Goal: Transaction & Acquisition: Purchase product/service

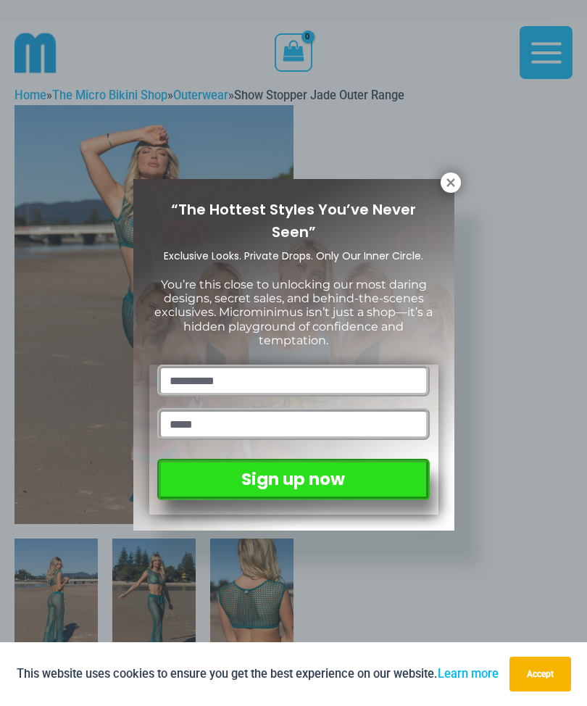
click at [447, 188] on icon at bounding box center [450, 182] width 13 height 13
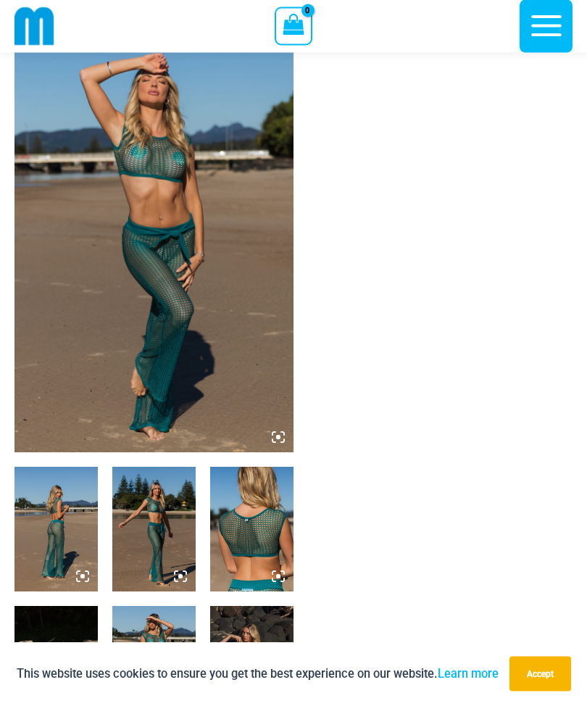
scroll to position [51, 0]
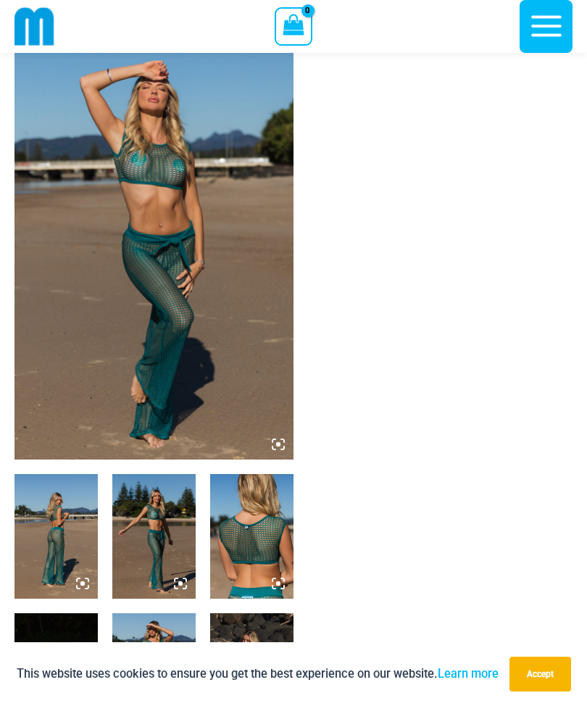
click at [191, 257] on img at bounding box center [153, 250] width 279 height 419
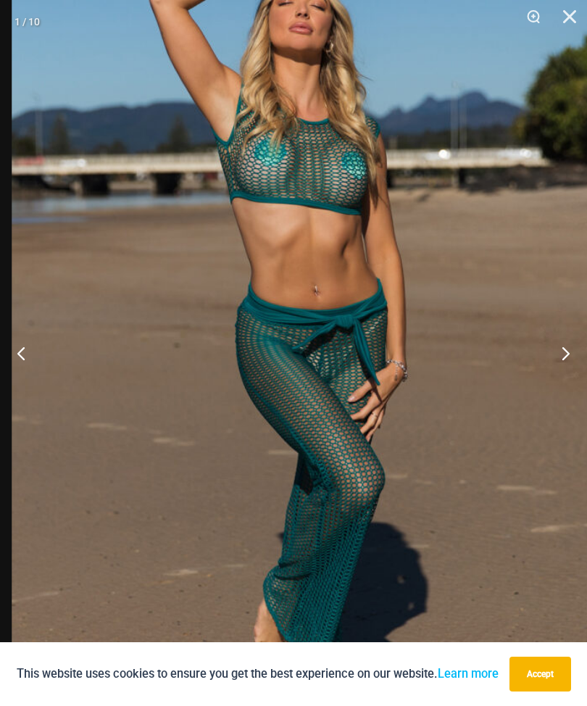
click at [567, 358] on button "Next" at bounding box center [560, 353] width 54 height 72
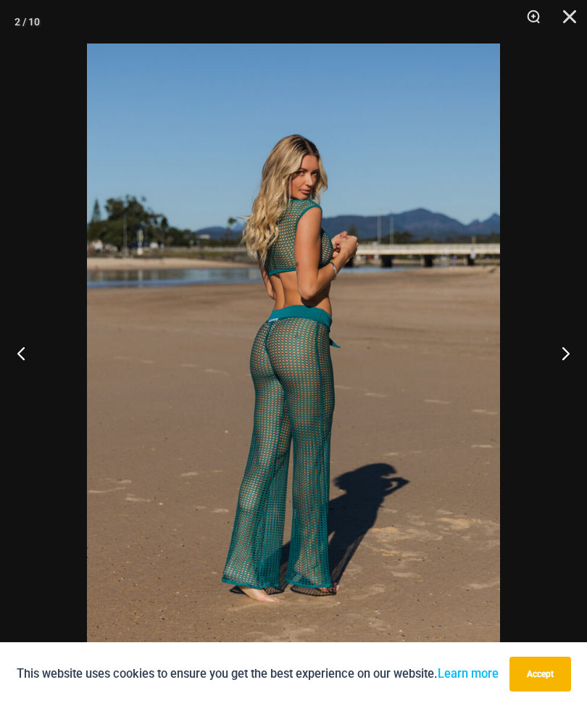
click at [563, 354] on button "Next" at bounding box center [560, 353] width 54 height 72
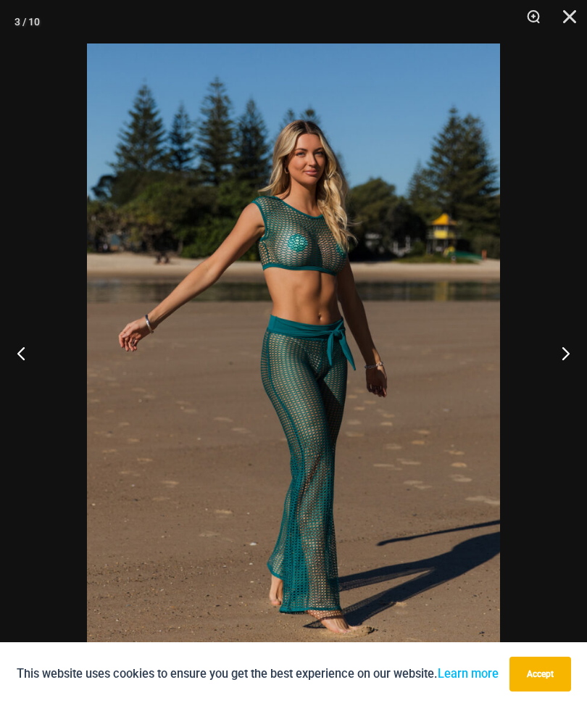
click at [565, 353] on button "Next" at bounding box center [560, 353] width 54 height 72
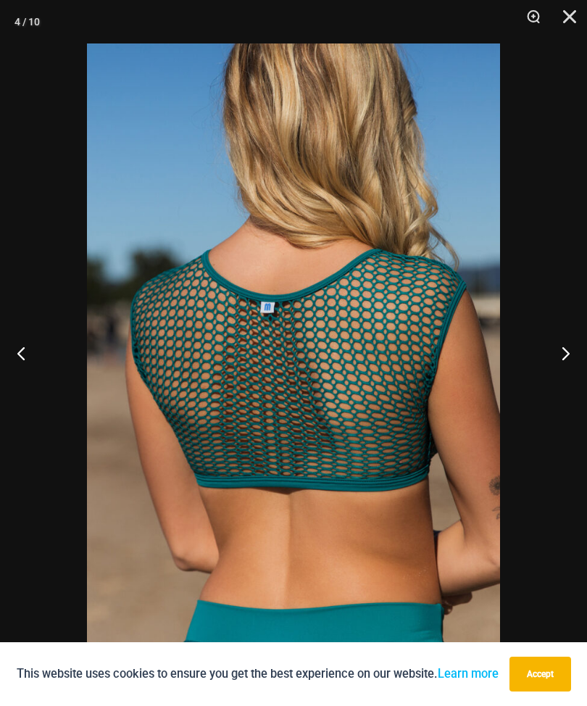
click at [568, 358] on button "Next" at bounding box center [560, 353] width 54 height 72
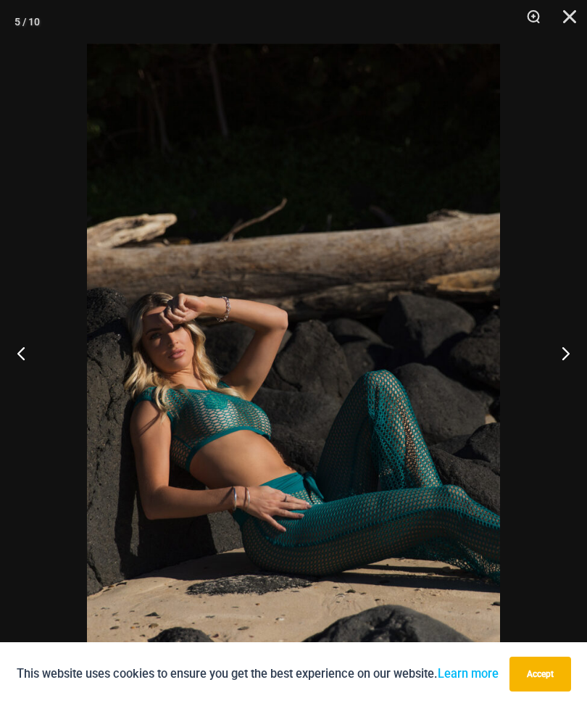
click at [562, 354] on button "Next" at bounding box center [560, 353] width 54 height 72
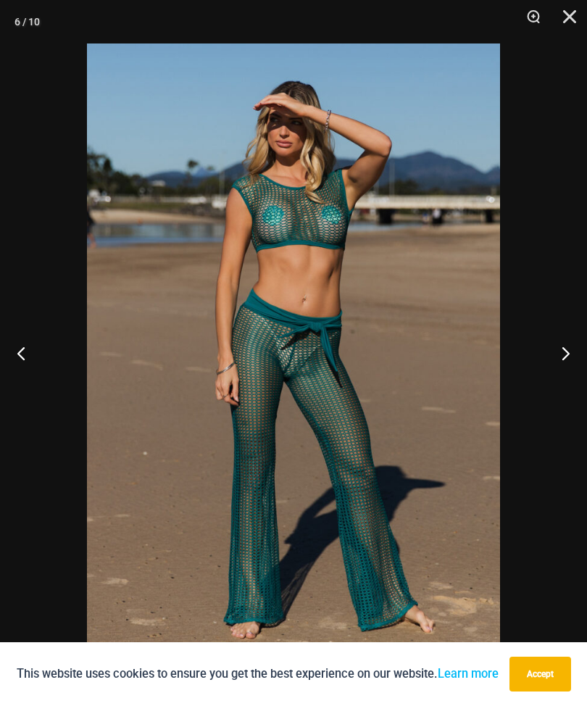
click at [564, 354] on button "Next" at bounding box center [560, 353] width 54 height 72
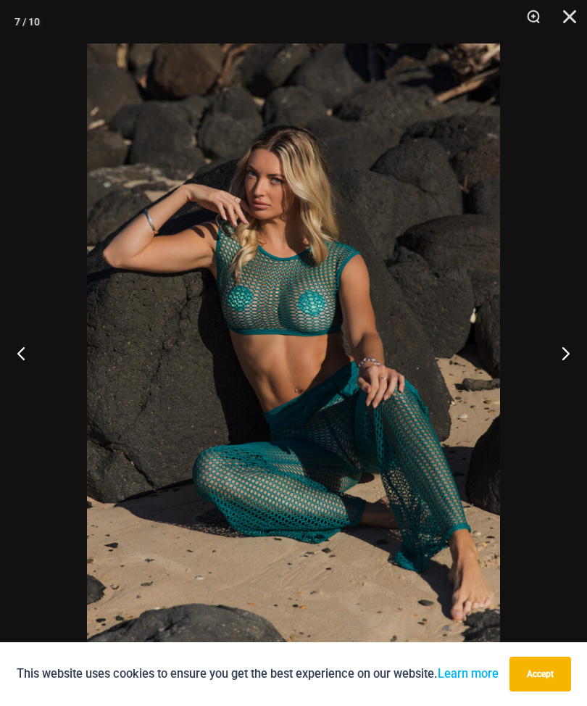
click at [562, 356] on button "Next" at bounding box center [560, 353] width 54 height 72
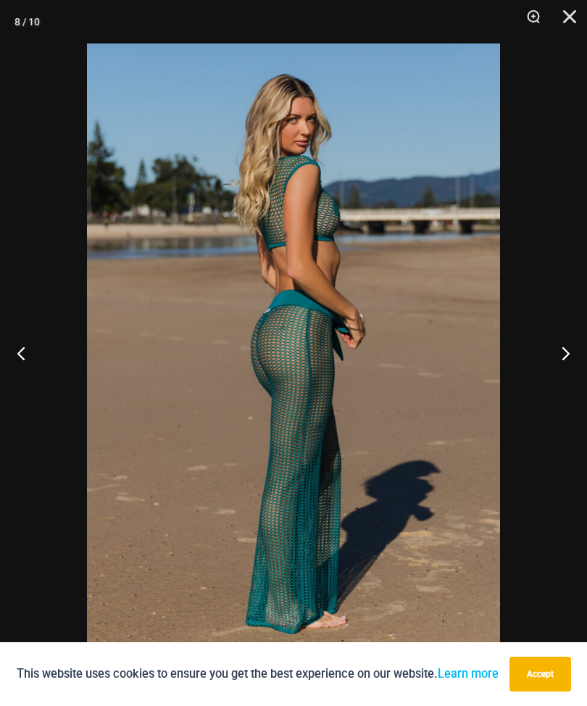
click at [568, 359] on button "Next" at bounding box center [560, 353] width 54 height 72
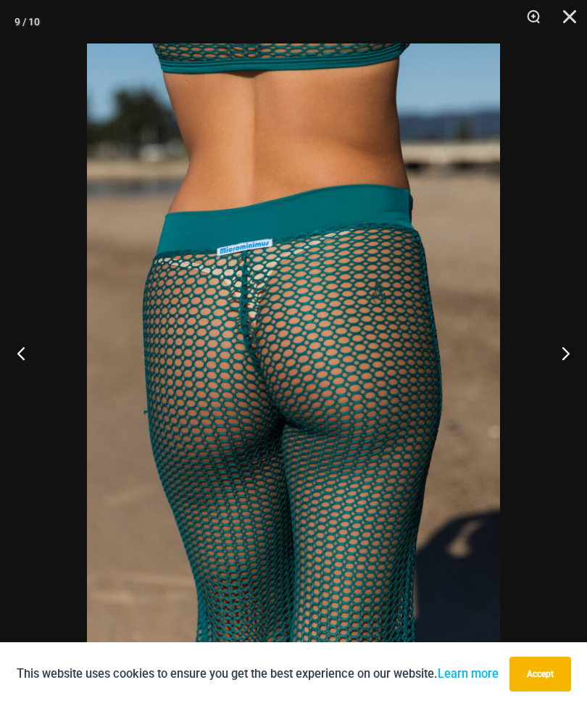
click at [565, 353] on button "Next" at bounding box center [560, 353] width 54 height 72
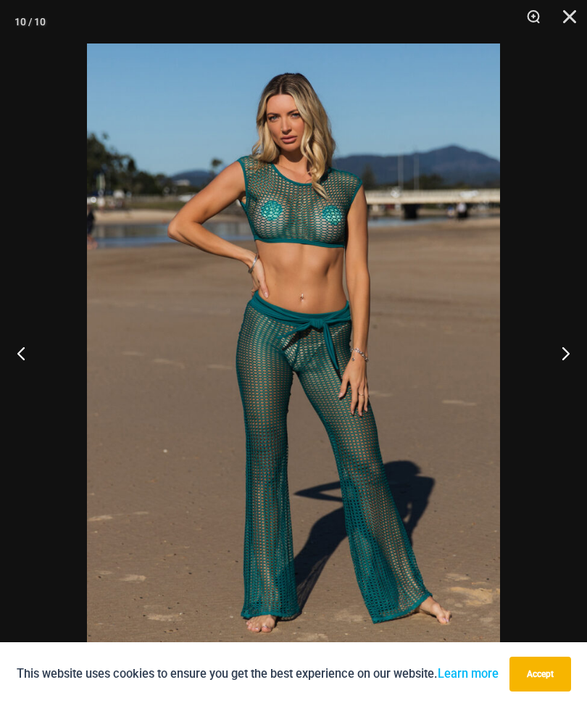
click at [570, 352] on button "Next" at bounding box center [560, 353] width 54 height 72
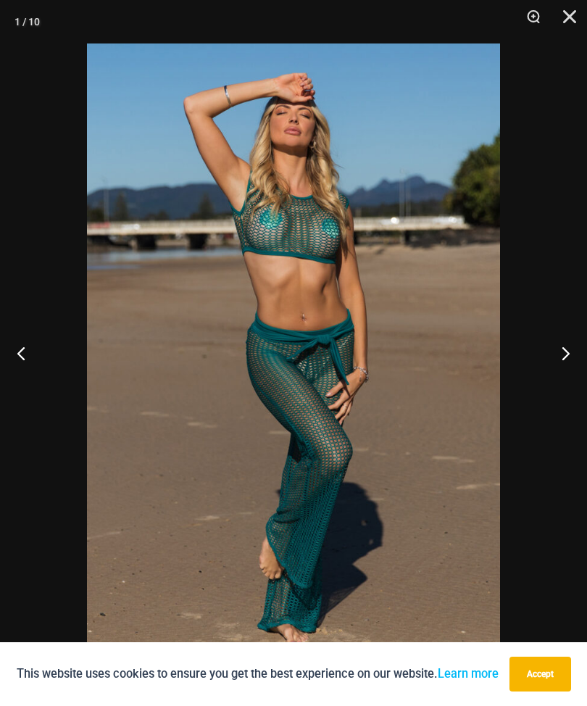
click at [563, 358] on button "Next" at bounding box center [560, 353] width 54 height 72
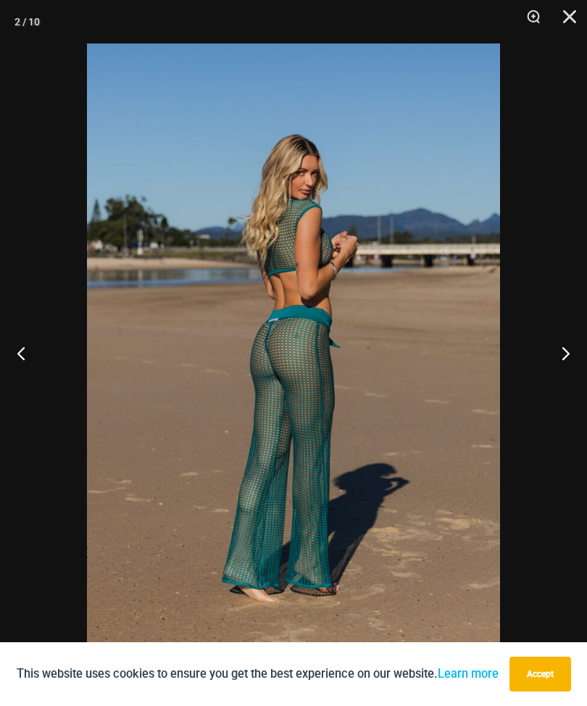
click at [564, 351] on button "Next" at bounding box center [560, 353] width 54 height 72
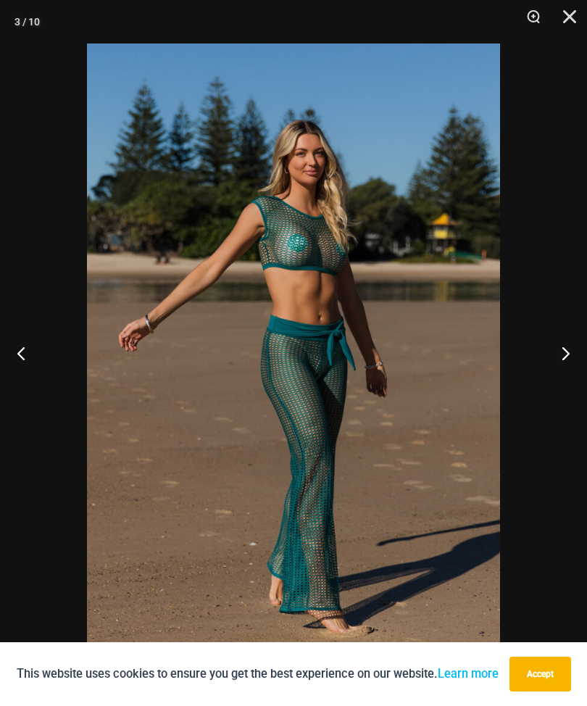
click at [571, 359] on button "Next" at bounding box center [560, 353] width 54 height 72
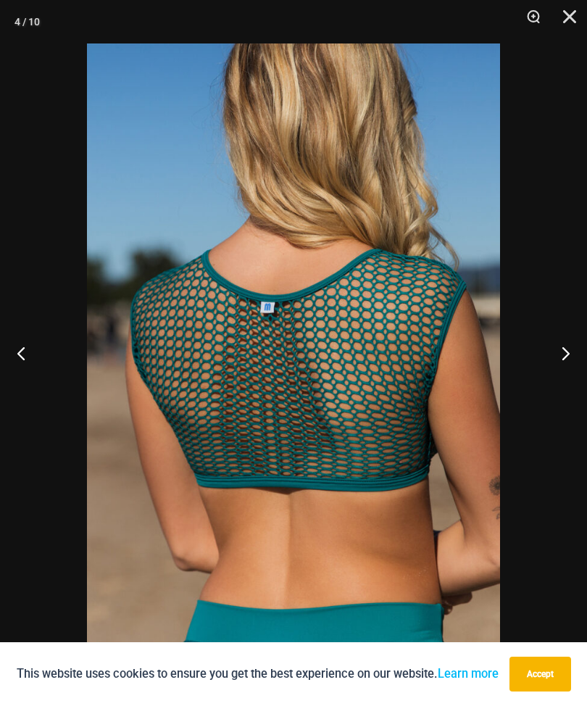
click at [565, 362] on button "Next" at bounding box center [560, 353] width 54 height 72
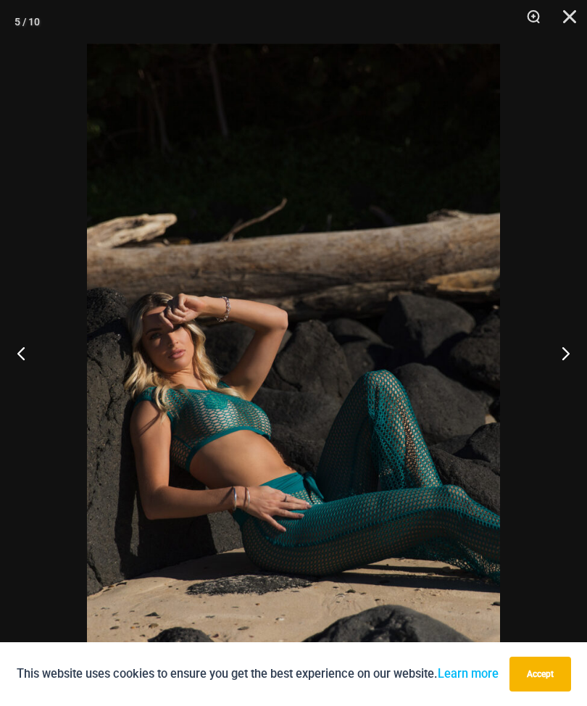
click at [568, 25] on button "Close" at bounding box center [564, 21] width 36 height 43
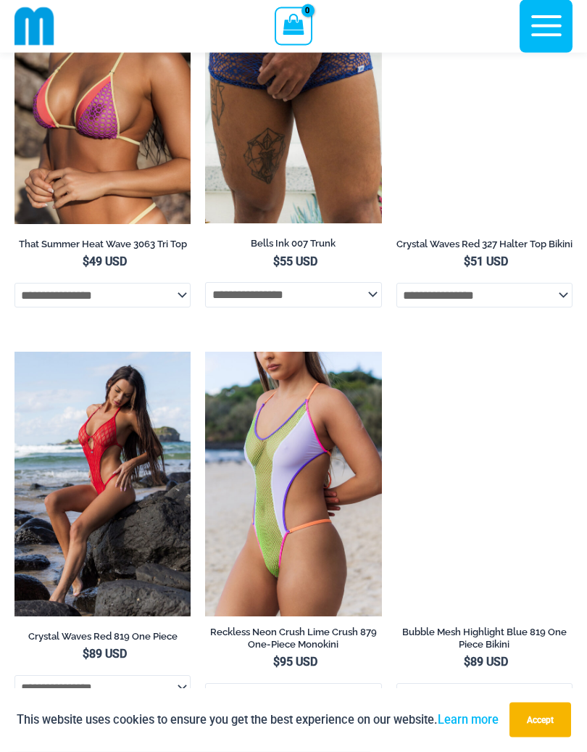
scroll to position [4248, 0]
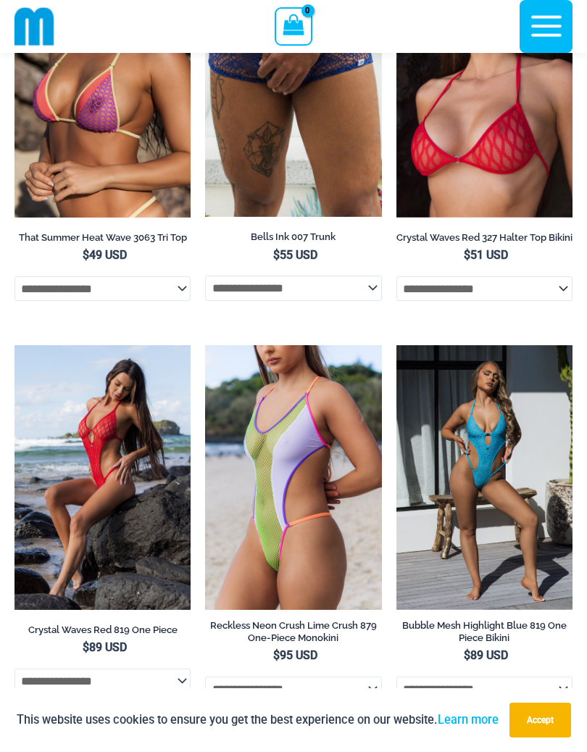
click at [205, 345] on img at bounding box center [205, 345] width 0 height 0
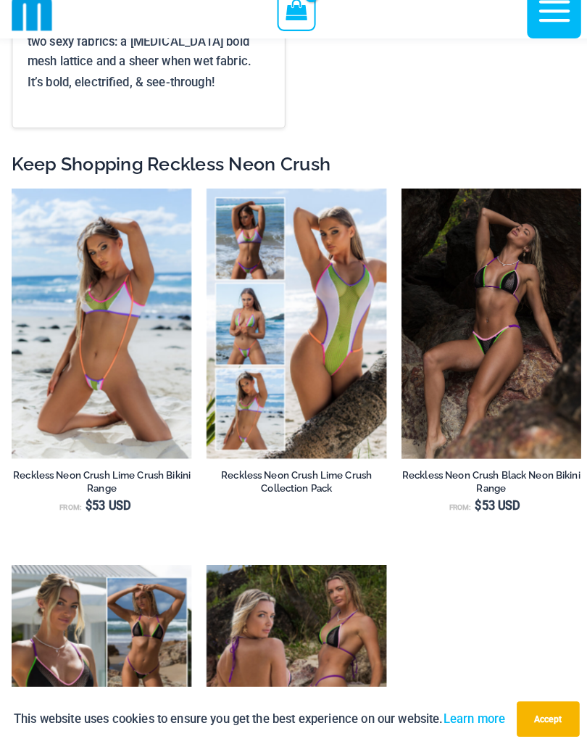
scroll to position [2053, 0]
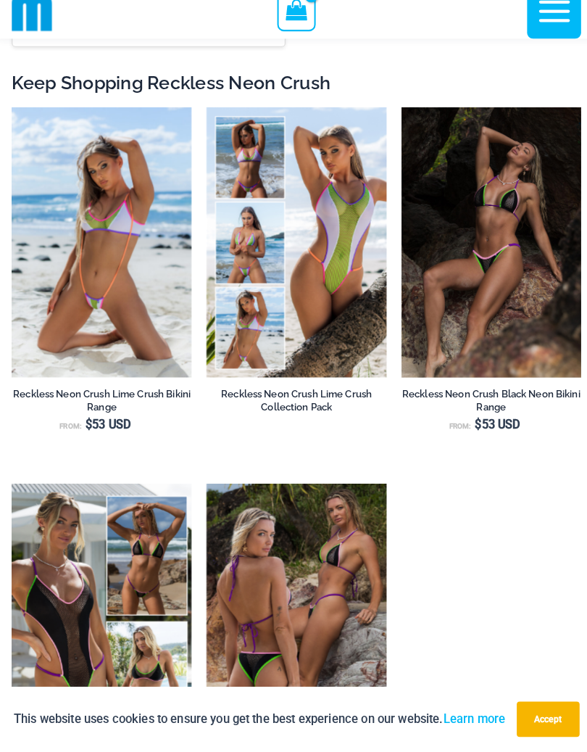
click at [14, 120] on img at bounding box center [14, 120] width 0 height 0
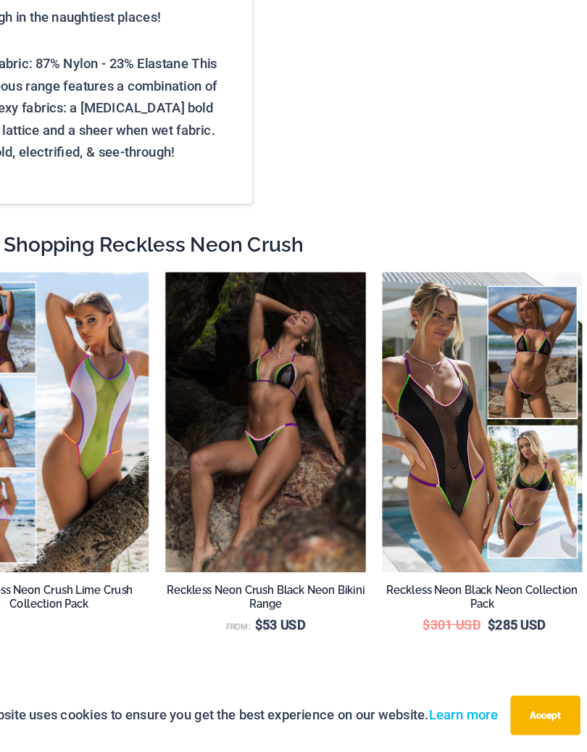
scroll to position [5786, 0]
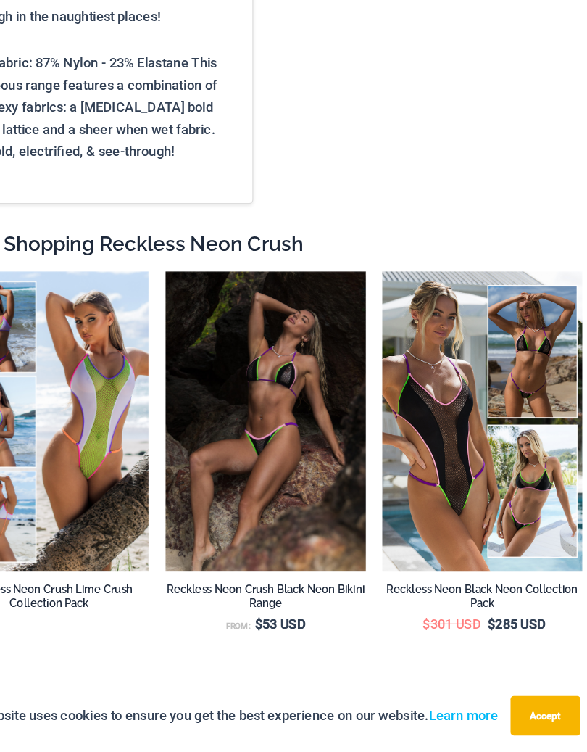
click at [396, 328] on img at bounding box center [396, 328] width 0 height 0
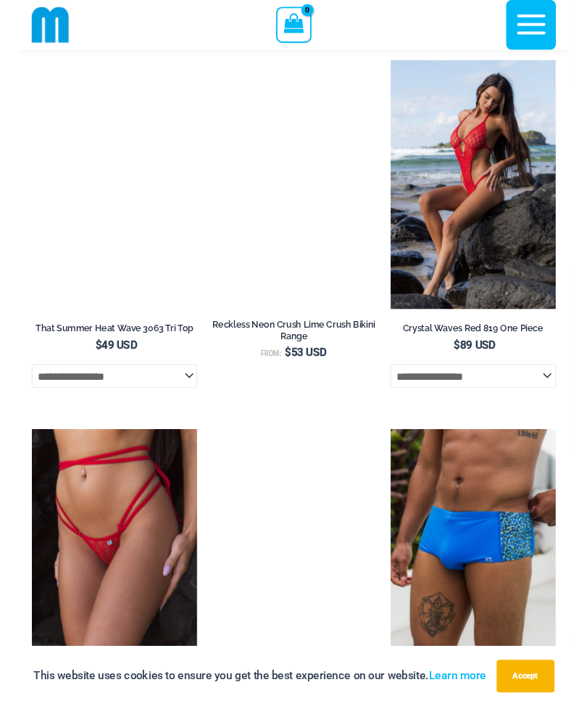
scroll to position [7947, 0]
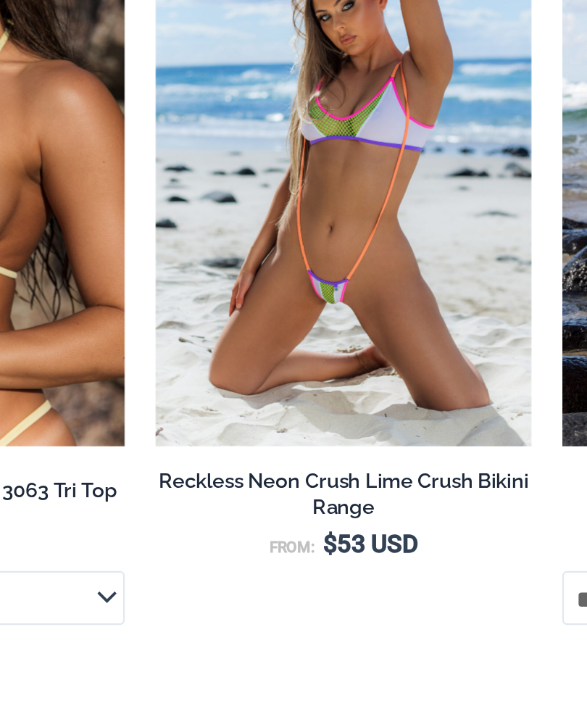
click at [205, 65] on img at bounding box center [205, 65] width 0 height 0
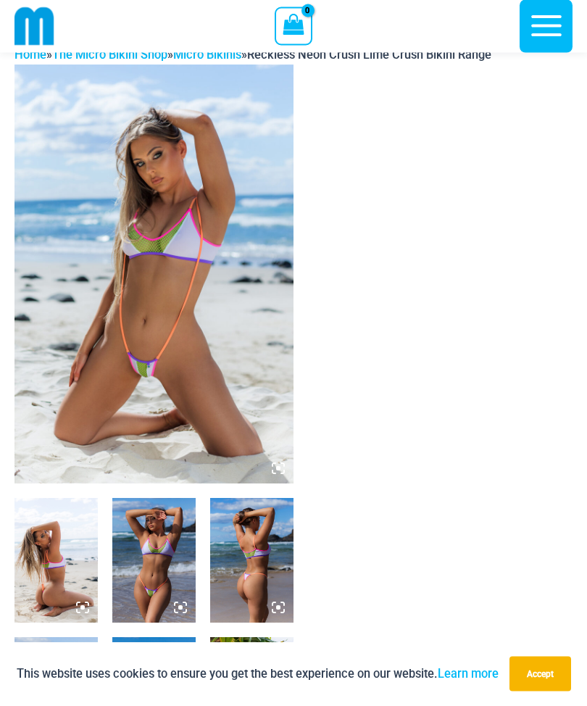
scroll to position [27, 0]
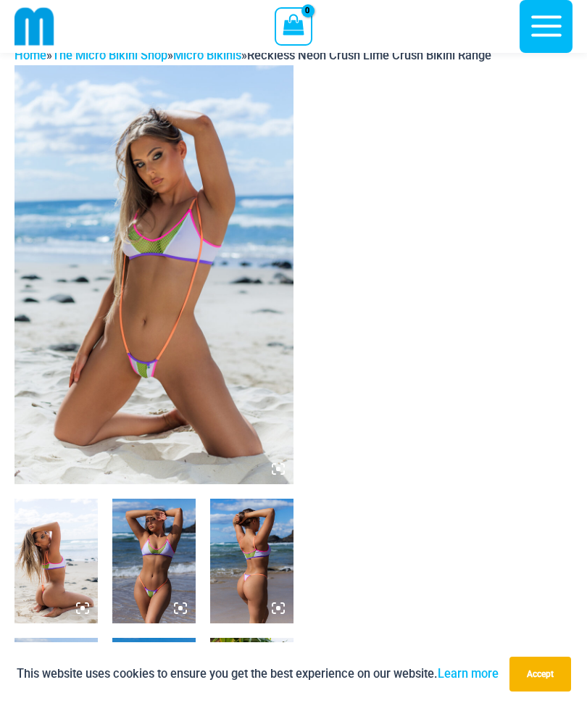
click at [200, 330] on img at bounding box center [153, 274] width 279 height 419
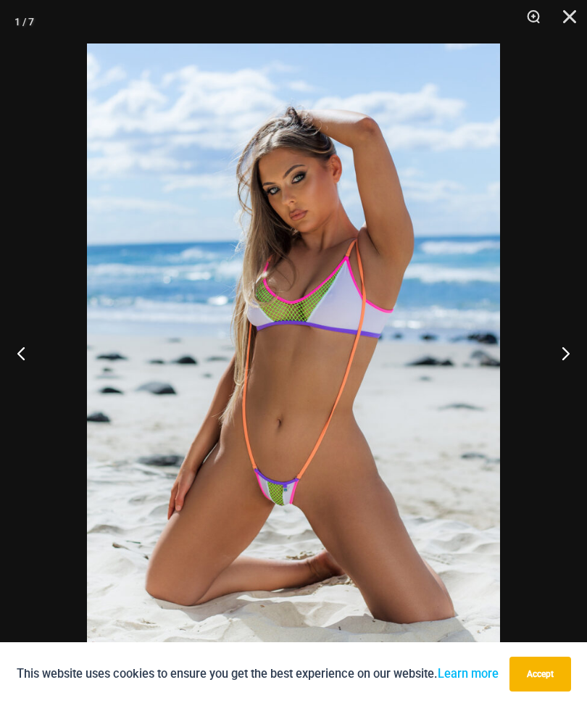
click at [565, 351] on button "Next" at bounding box center [560, 353] width 54 height 72
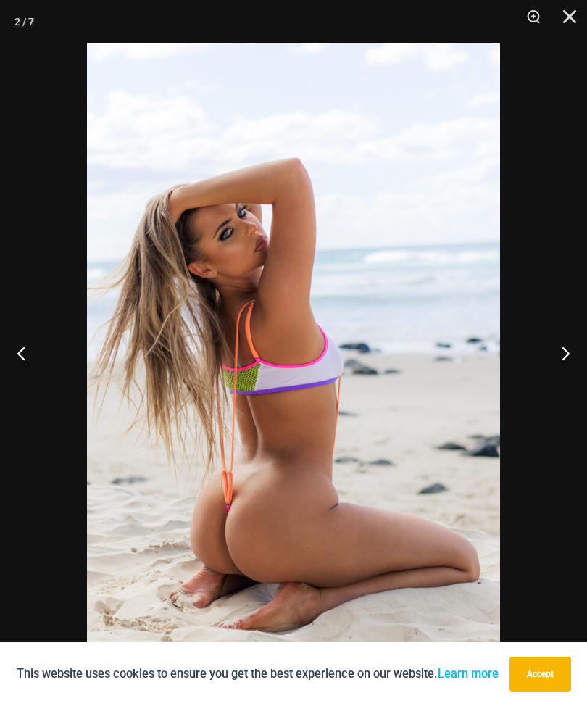
click at [561, 354] on button "Next" at bounding box center [560, 353] width 54 height 72
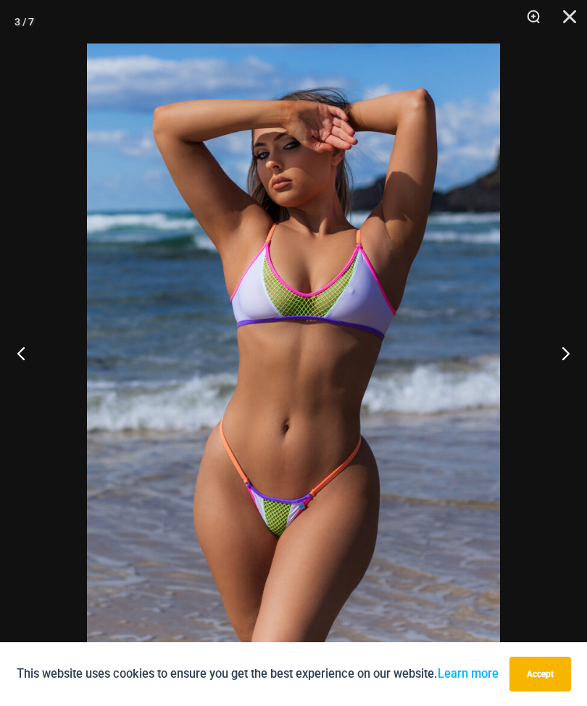
click at [575, 349] on button "Next" at bounding box center [560, 353] width 54 height 72
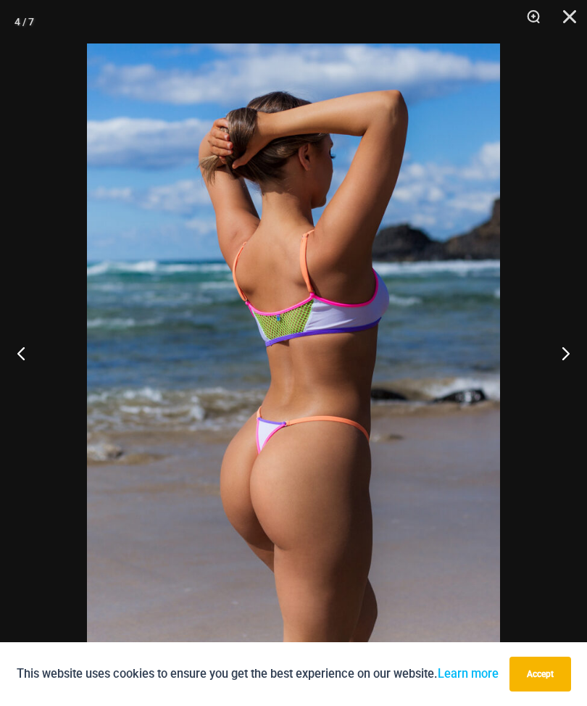
click at [562, 357] on button "Next" at bounding box center [560, 353] width 54 height 72
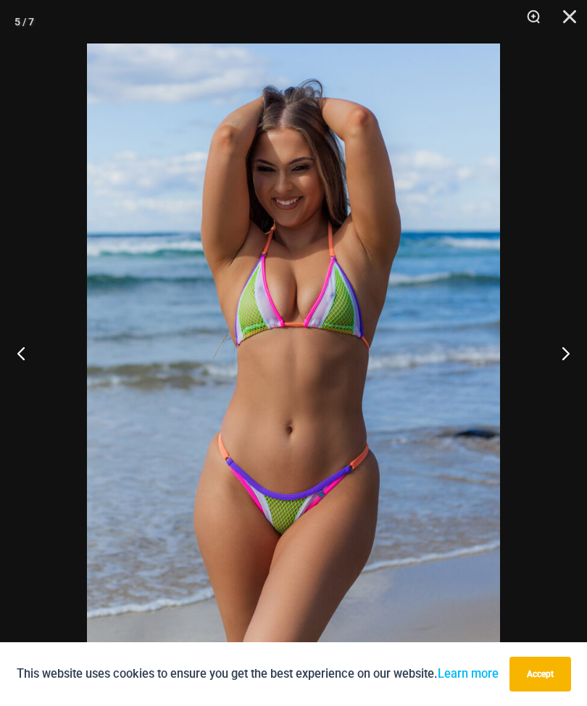
click at [565, 357] on button "Next" at bounding box center [560, 353] width 54 height 72
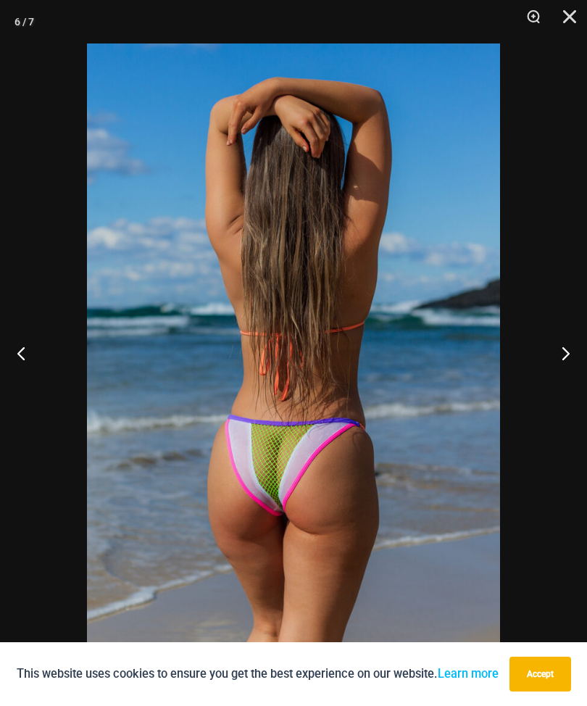
click at [565, 357] on button "Next" at bounding box center [560, 353] width 54 height 72
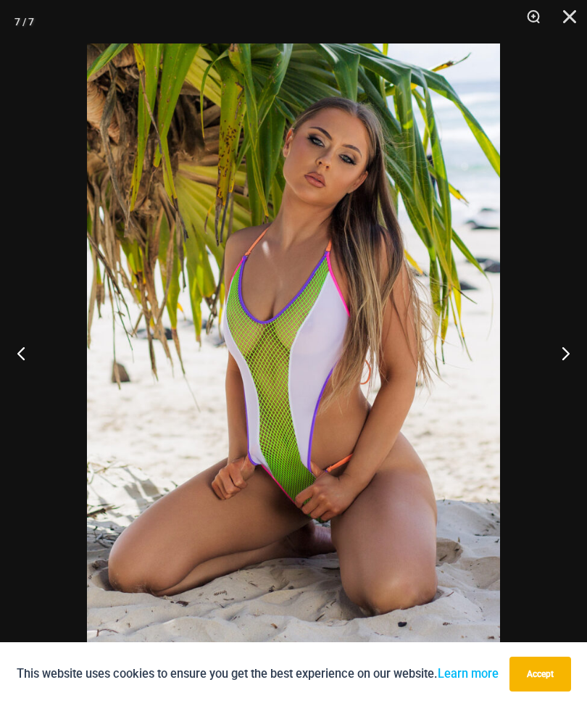
click at [561, 355] on button "Next" at bounding box center [560, 353] width 54 height 72
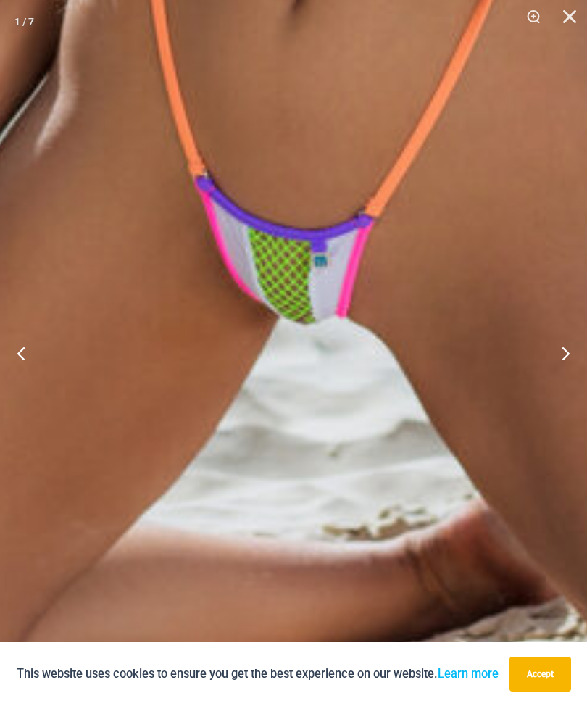
click at [567, 20] on button "Close" at bounding box center [564, 21] width 36 height 43
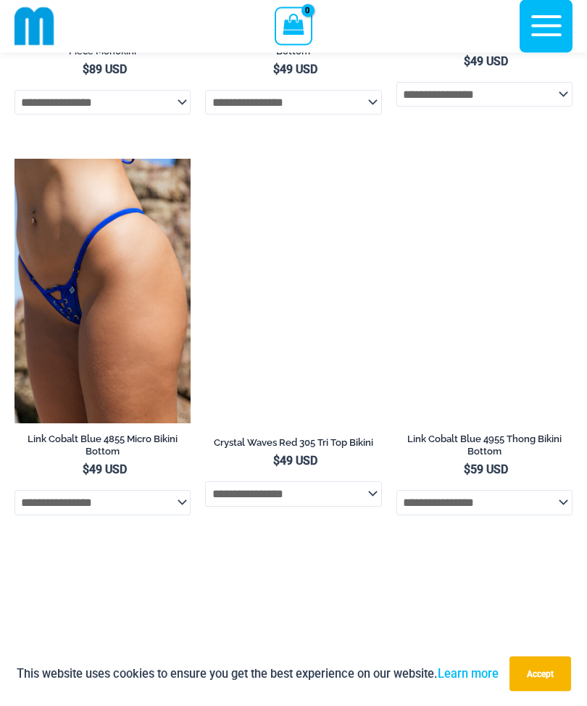
scroll to position [7892, 0]
